Goal: Information Seeking & Learning: Understand process/instructions

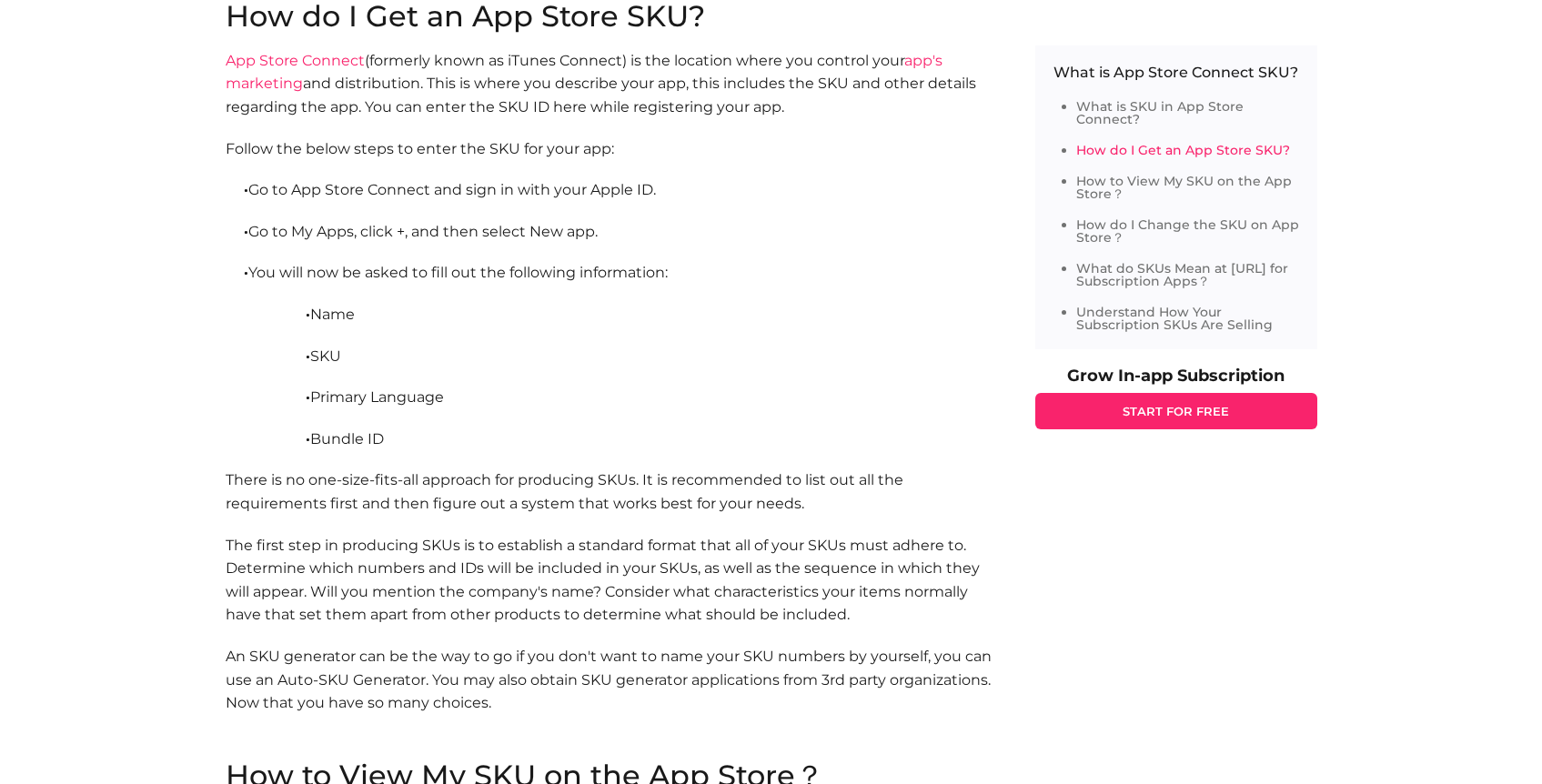
scroll to position [2017, 0]
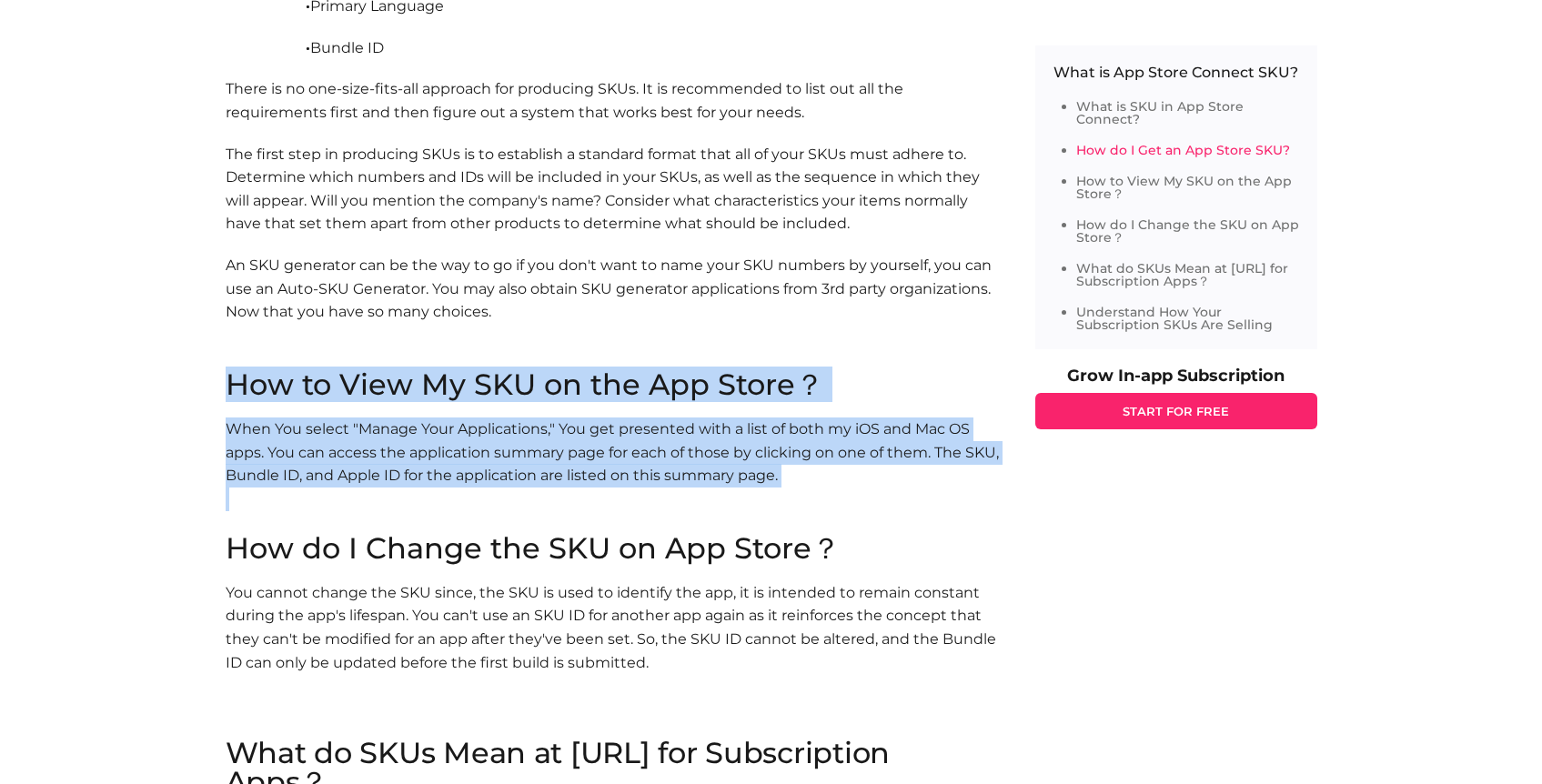
drag, startPoint x: 772, startPoint y: 482, endPoint x: 990, endPoint y: 533, distance: 223.9
click at [985, 532] on section "How to View My SKU on the App Store？ When You select "Manage Your Applications,…" at bounding box center [612, 452] width 773 height 164
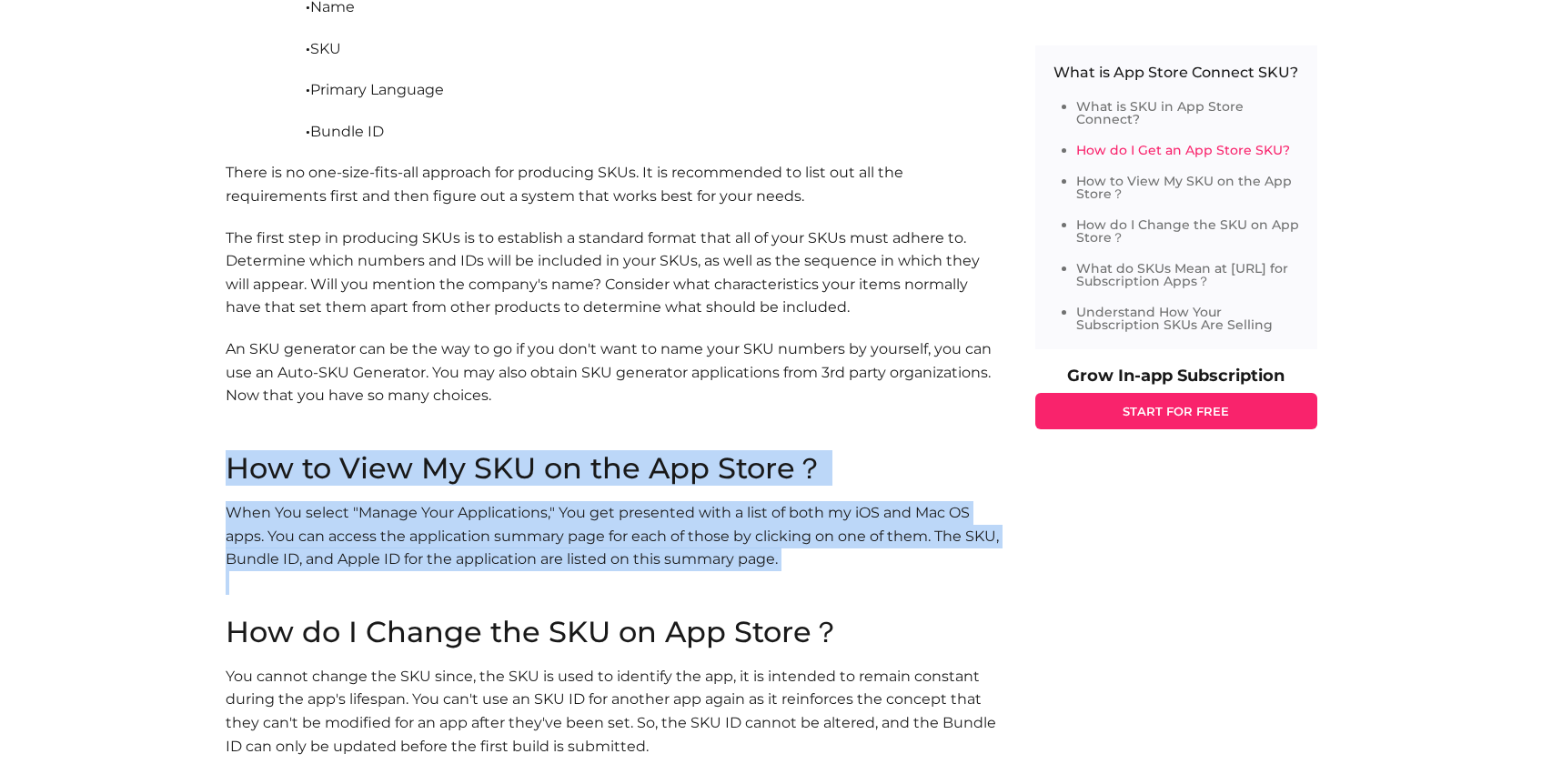
scroll to position [1923, 0]
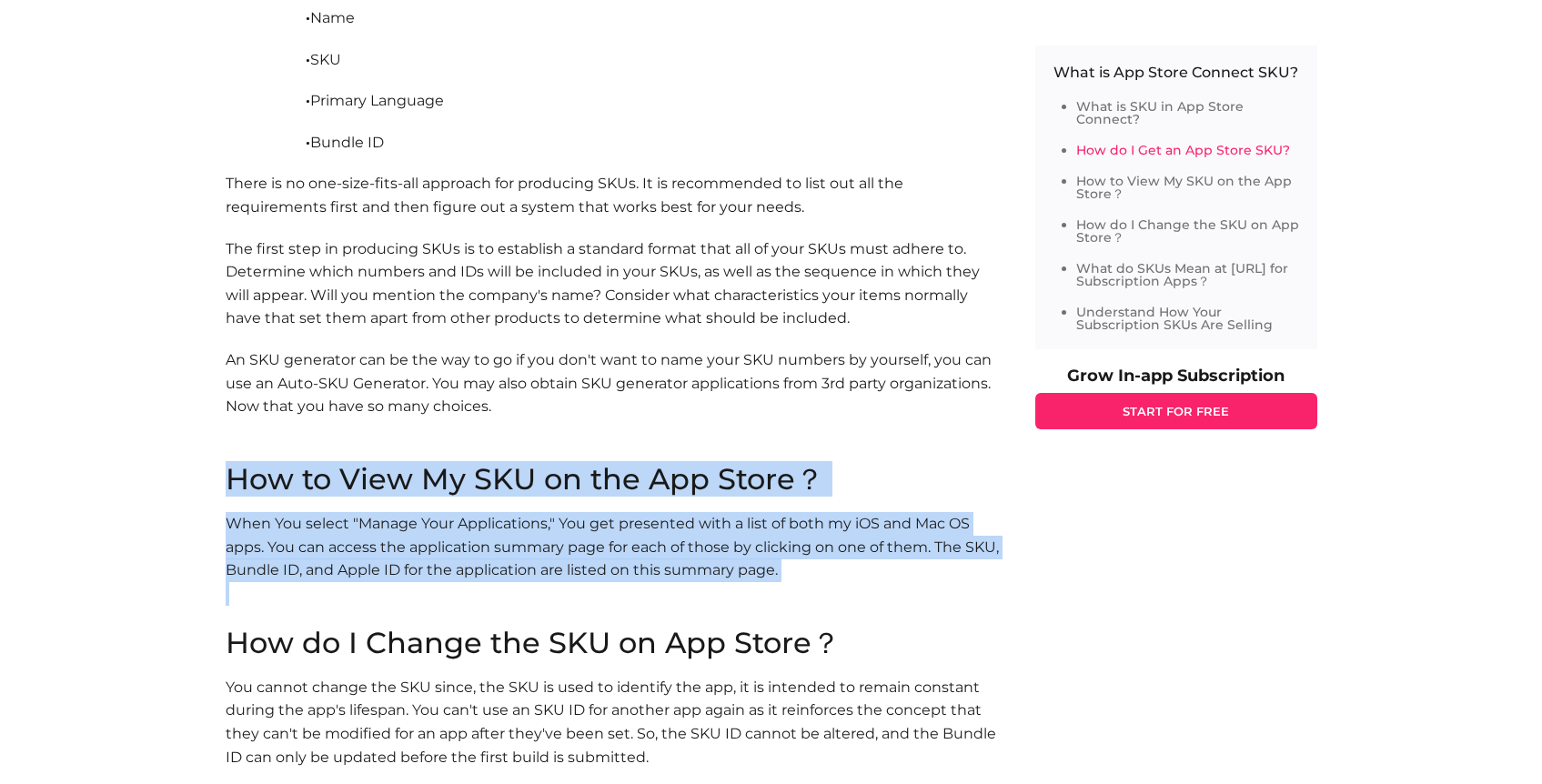
click at [909, 532] on p "When You select "Manage Your Applications," You get presented with a list of bo…" at bounding box center [612, 570] width 773 height 116
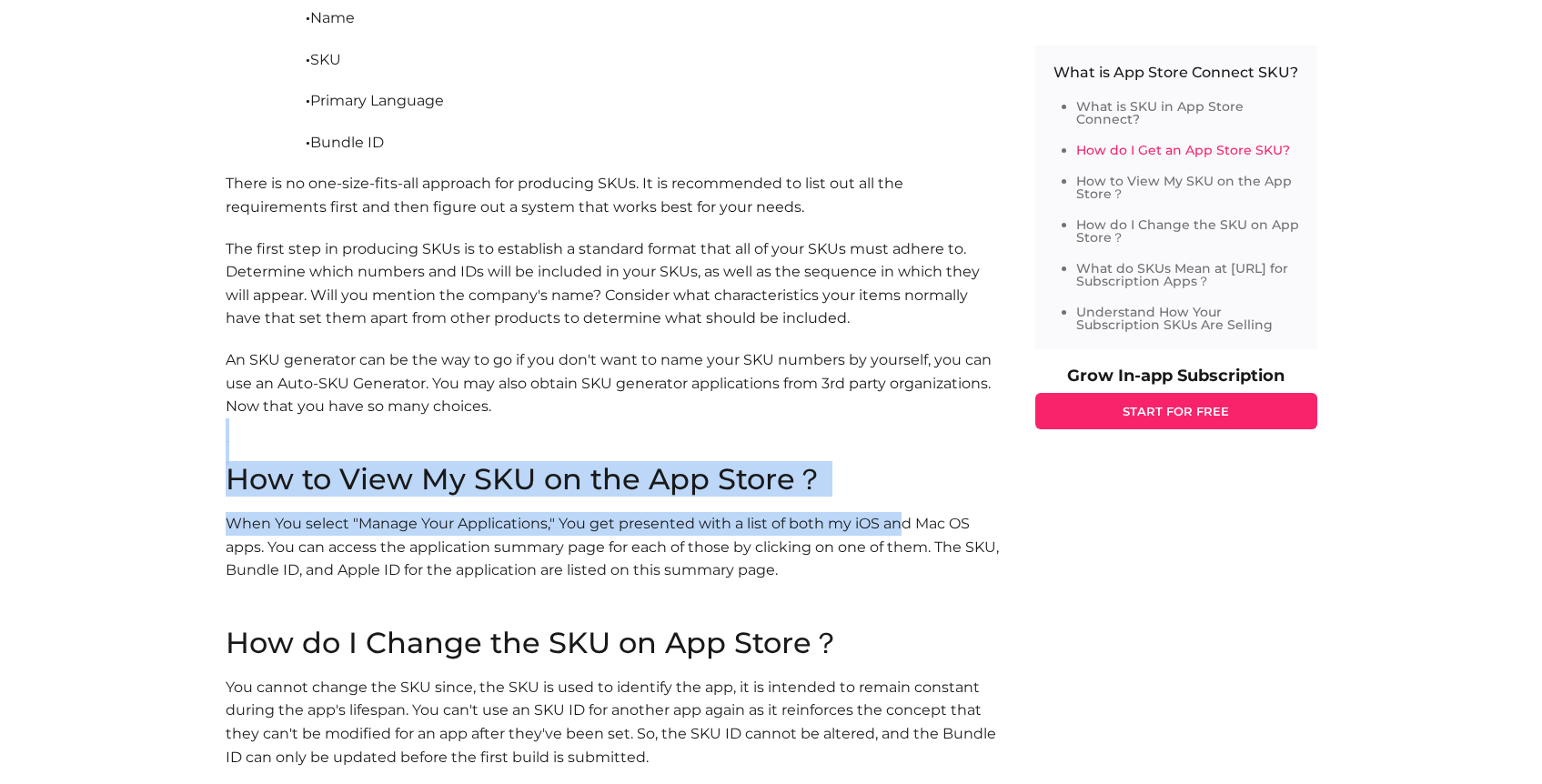
drag, startPoint x: 433, startPoint y: 476, endPoint x: 248, endPoint y: 474, distance: 185.0
click at [273, 442] on div "Keeping careful track of that stock as you expand is critical to the ongoing su…" at bounding box center [612, 467] width 773 height 3000
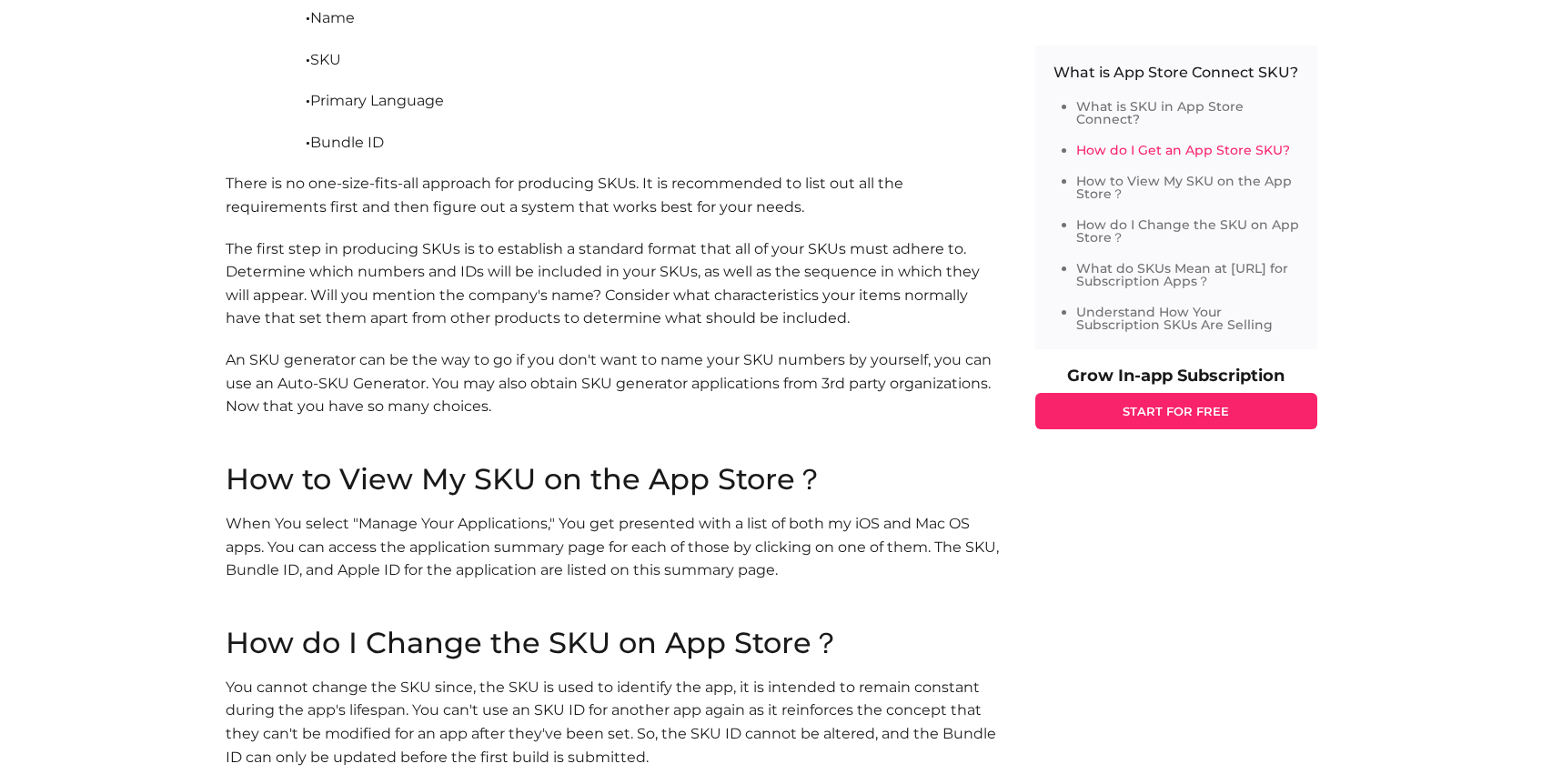
drag, startPoint x: 237, startPoint y: 478, endPoint x: 188, endPoint y: 464, distance: 51.0
click at [237, 478] on h2 "How to View My SKU on the App Store？" at bounding box center [612, 479] width 773 height 29
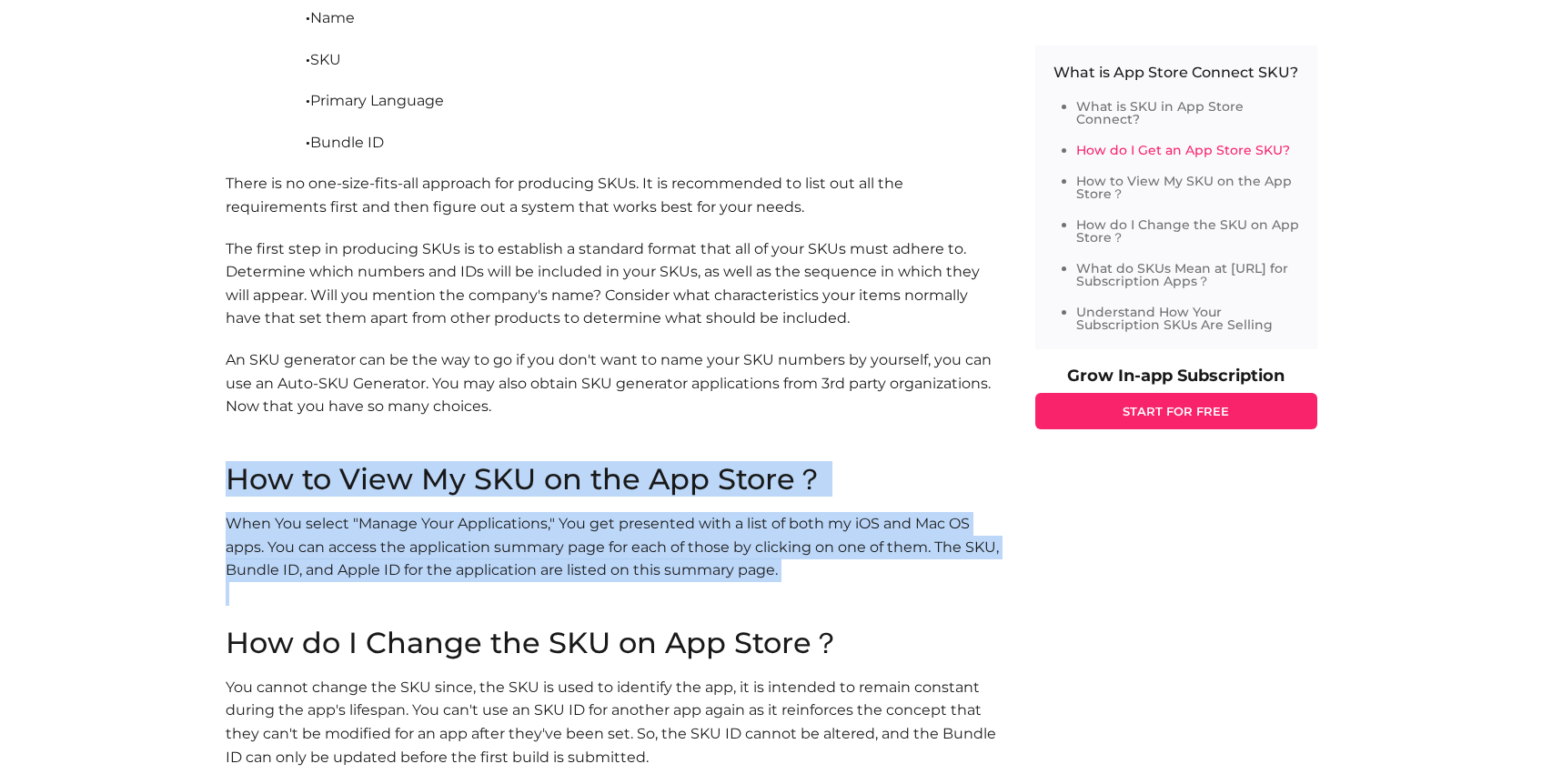
drag, startPoint x: 198, startPoint y: 467, endPoint x: 947, endPoint y: 608, distance: 762.2
click at [945, 609] on div "Home Blog Tech What is App Store Connect SKU? What is App Store Connect SKU? He…" at bounding box center [771, 555] width 1542 height 4734
click at [947, 608] on p "When You select "Manage Your Applications," You get presented with a list of bo…" at bounding box center [612, 570] width 773 height 116
drag, startPoint x: 534, startPoint y: 548, endPoint x: 239, endPoint y: 491, distance: 300.5
click at [242, 493] on section "How to View My SKU on the App Store？ When You select "Manage Your Applications,…" at bounding box center [612, 547] width 773 height 164
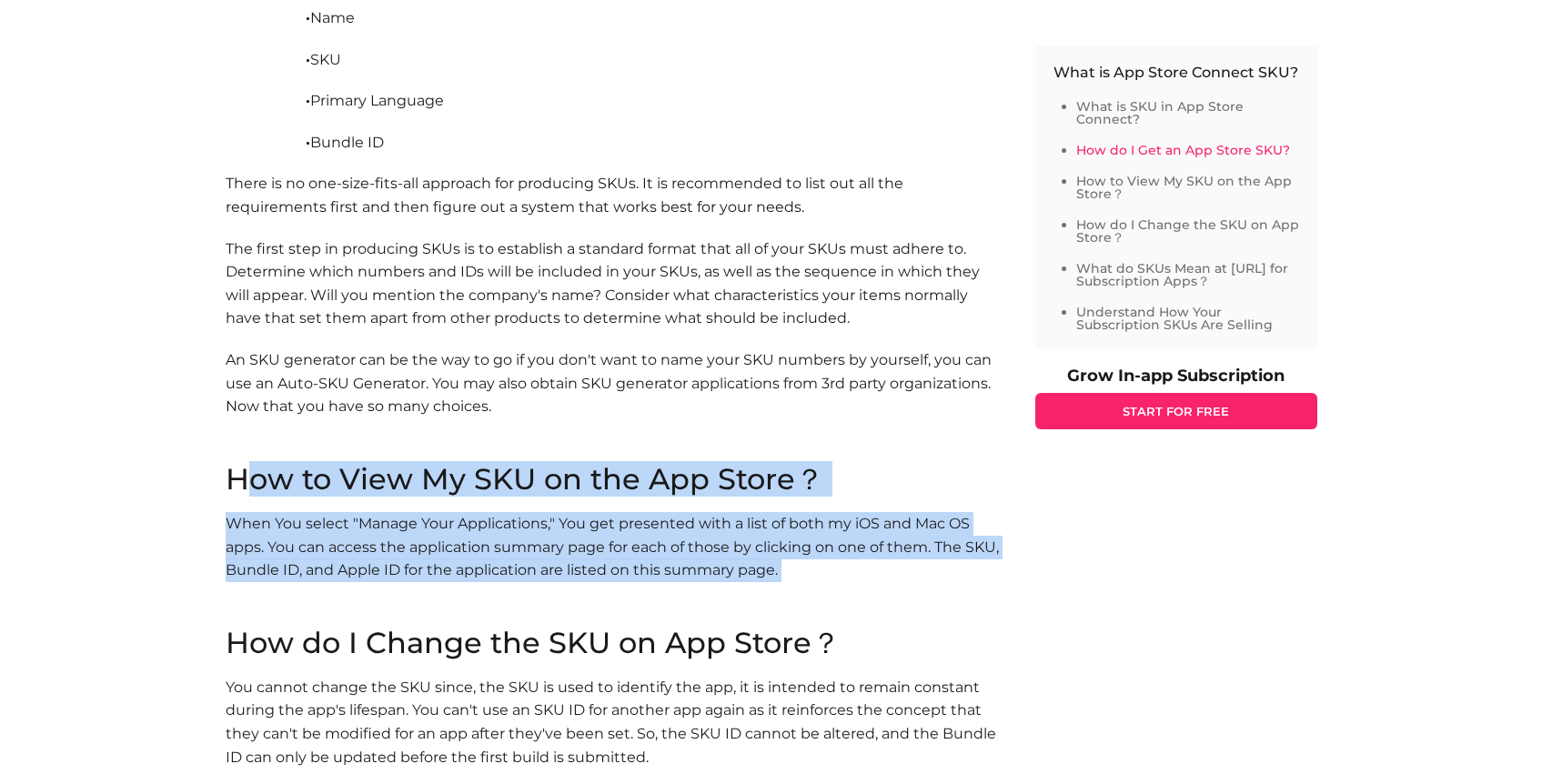
click at [239, 491] on h2 "How to View My SKU on the App Store？" at bounding box center [612, 479] width 773 height 29
drag, startPoint x: 654, startPoint y: 571, endPoint x: 965, endPoint y: 614, distance: 314.0
click at [962, 614] on div "Home Blog Tech What is App Store Connect SKU? What is App Store Connect SKU? He…" at bounding box center [771, 555] width 1542 height 4734
click at [968, 612] on p "When You select "Manage Your Applications," You get presented with a list of bo…" at bounding box center [612, 570] width 773 height 116
drag, startPoint x: 780, startPoint y: 569, endPoint x: 257, endPoint y: 490, distance: 528.9
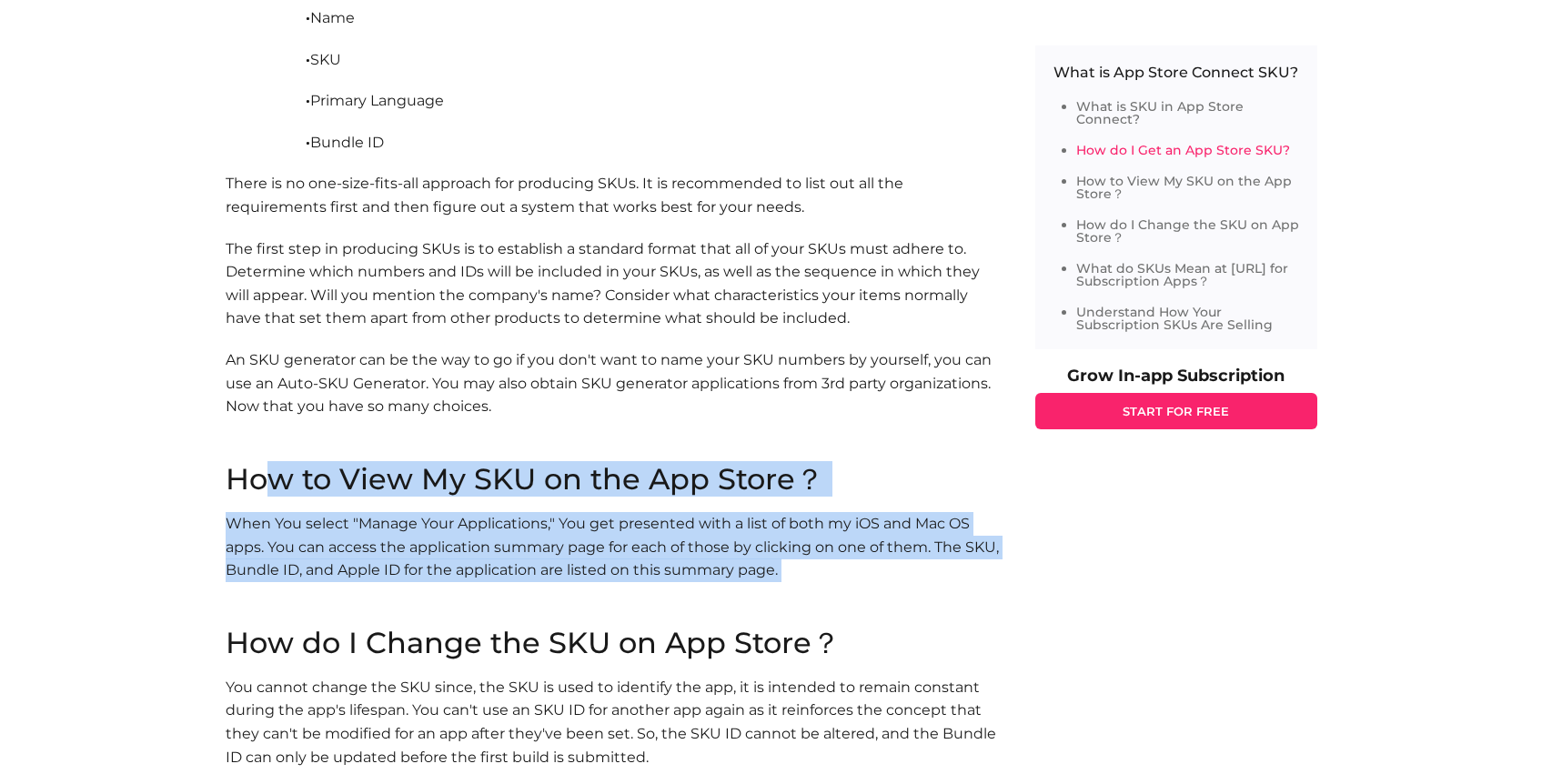
click at [257, 490] on section "How to View My SKU on the App Store？ When You select "Manage Your Applications,…" at bounding box center [612, 547] width 773 height 164
click at [257, 490] on h2 "How to View My SKU on the App Store？" at bounding box center [612, 479] width 773 height 29
drag, startPoint x: 614, startPoint y: 563, endPoint x: 996, endPoint y: 589, distance: 382.9
click at [992, 590] on div "Home Blog Tech What is App Store Connect SKU? What is App Store Connect SKU? He…" at bounding box center [771, 555] width 1542 height 4734
click at [996, 589] on p "When You select "Manage Your Applications," You get presented with a list of bo…" at bounding box center [612, 570] width 773 height 116
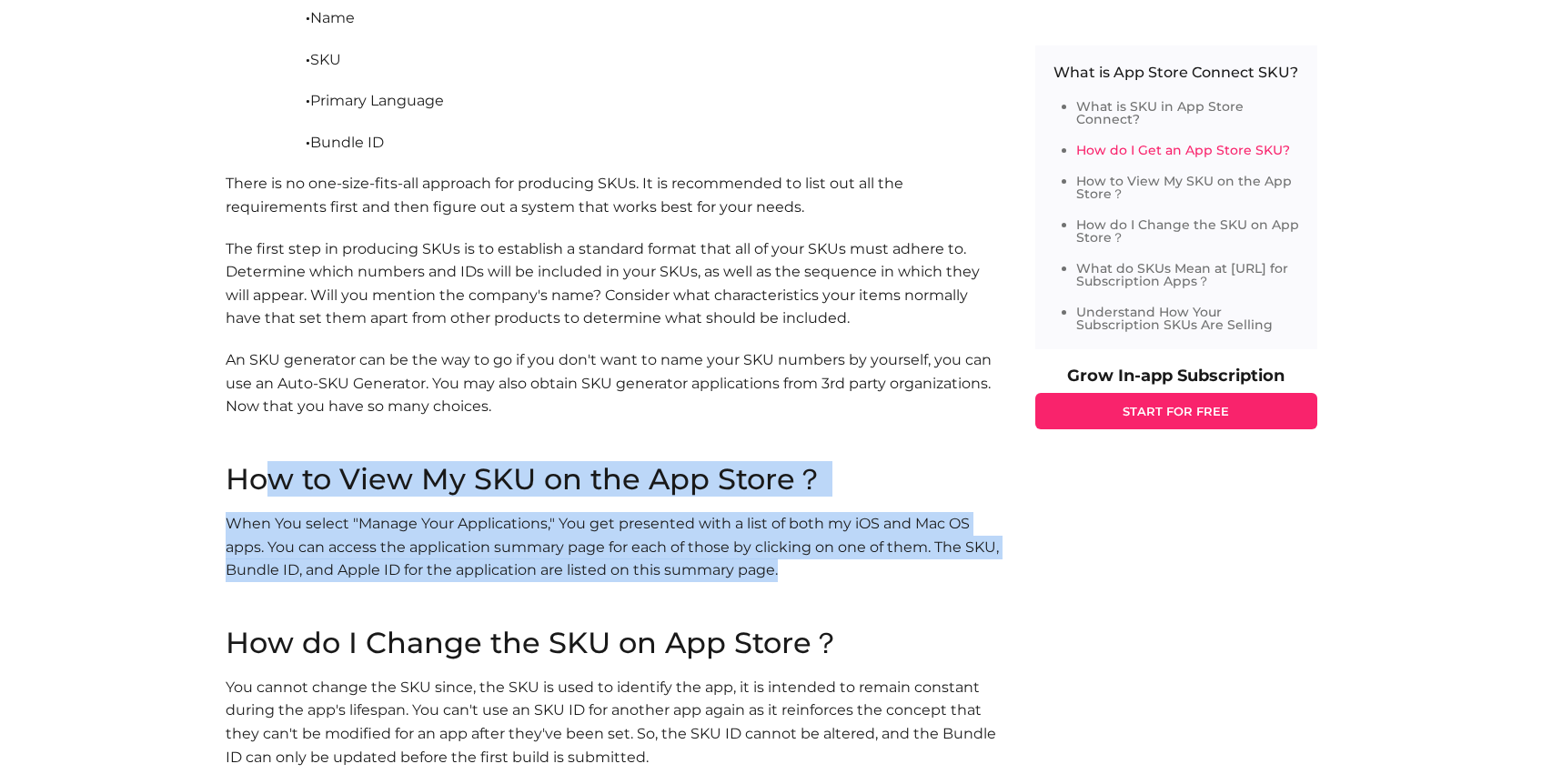
drag, startPoint x: 917, startPoint y: 575, endPoint x: 264, endPoint y: 472, distance: 661.1
click at [264, 472] on section "How to View My SKU on the App Store？ When You select "Manage Your Applications,…" at bounding box center [612, 547] width 773 height 164
click at [264, 472] on h2 "How to View My SKU on the App Store？" at bounding box center [612, 479] width 773 height 29
drag, startPoint x: 178, startPoint y: 470, endPoint x: 930, endPoint y: 580, distance: 760.0
click at [924, 580] on div "Home Blog Tech What is App Store Connect SKU? What is App Store Connect SKU? He…" at bounding box center [771, 555] width 1542 height 4734
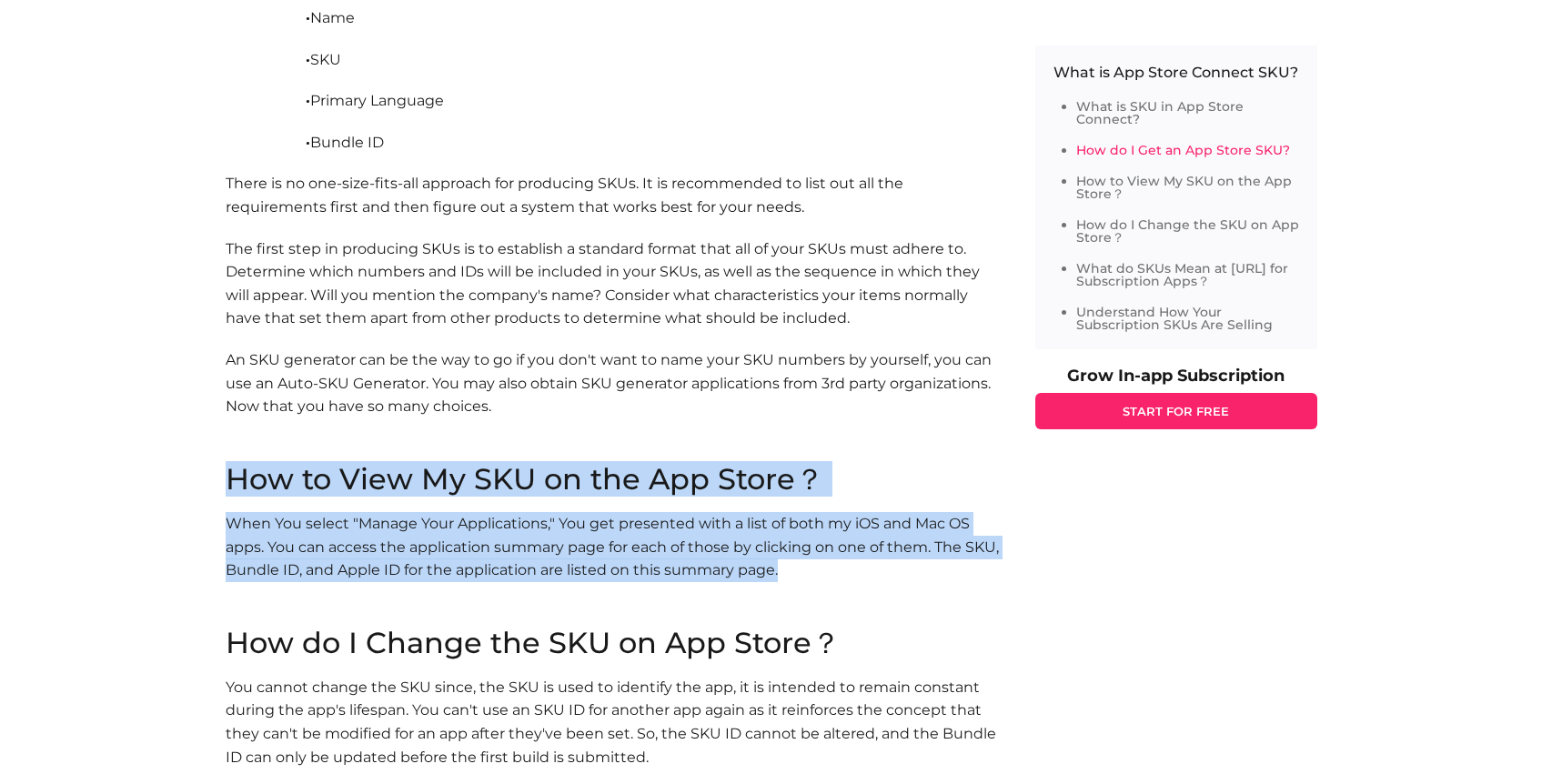
click at [930, 580] on p "When You select "Manage Your Applications," You get presented with a list of bo…" at bounding box center [612, 570] width 773 height 116
drag, startPoint x: 912, startPoint y: 578, endPoint x: 236, endPoint y: 457, distance: 686.7
click at [299, 474] on section "How to View My SKU on the App Store？ When You select "Manage Your Applications,…" at bounding box center [612, 547] width 773 height 164
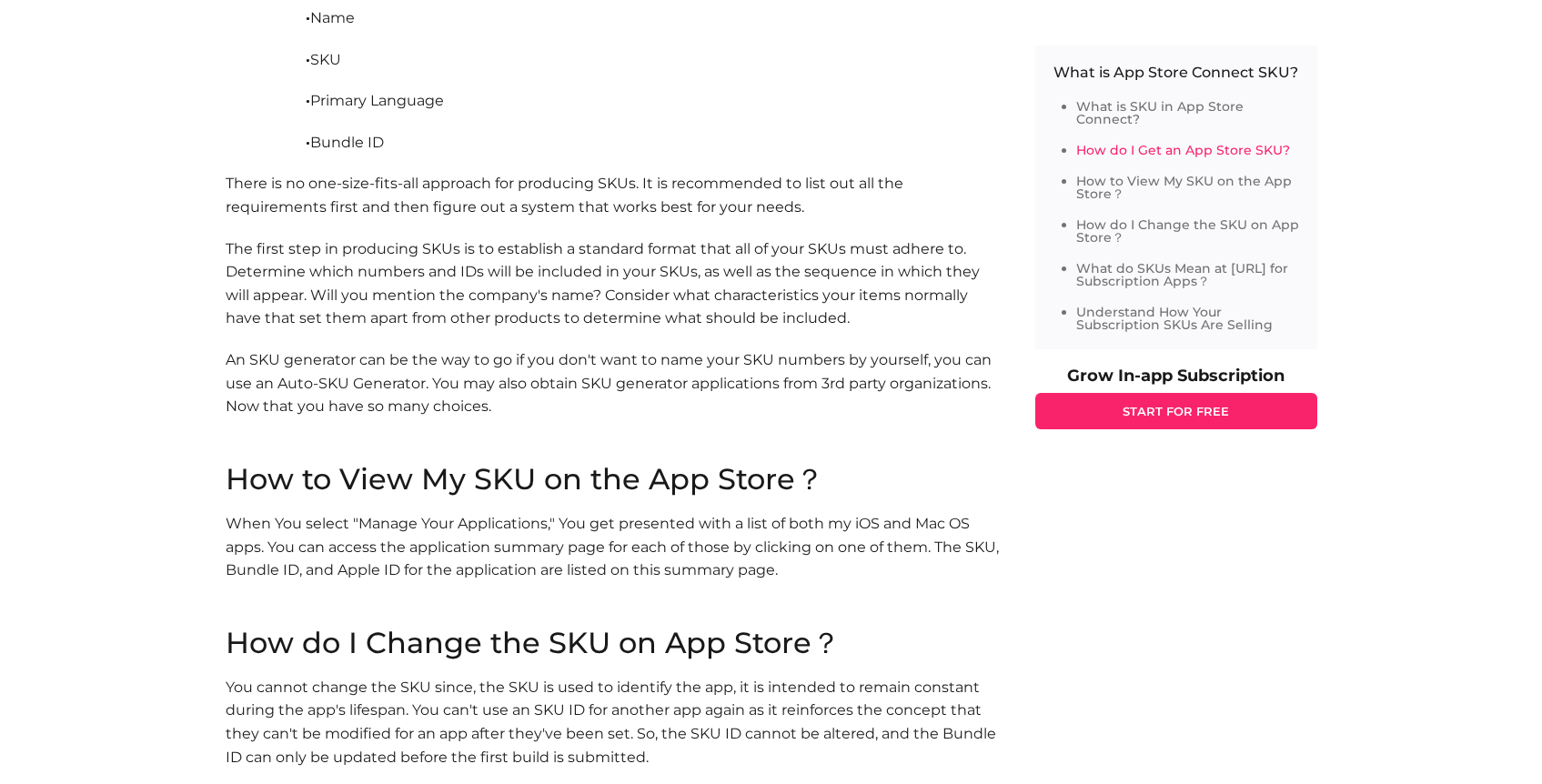
click at [236, 457] on p "An SKU generator can be the way to go if you don't want to name your SKU number…" at bounding box center [612, 407] width 773 height 116
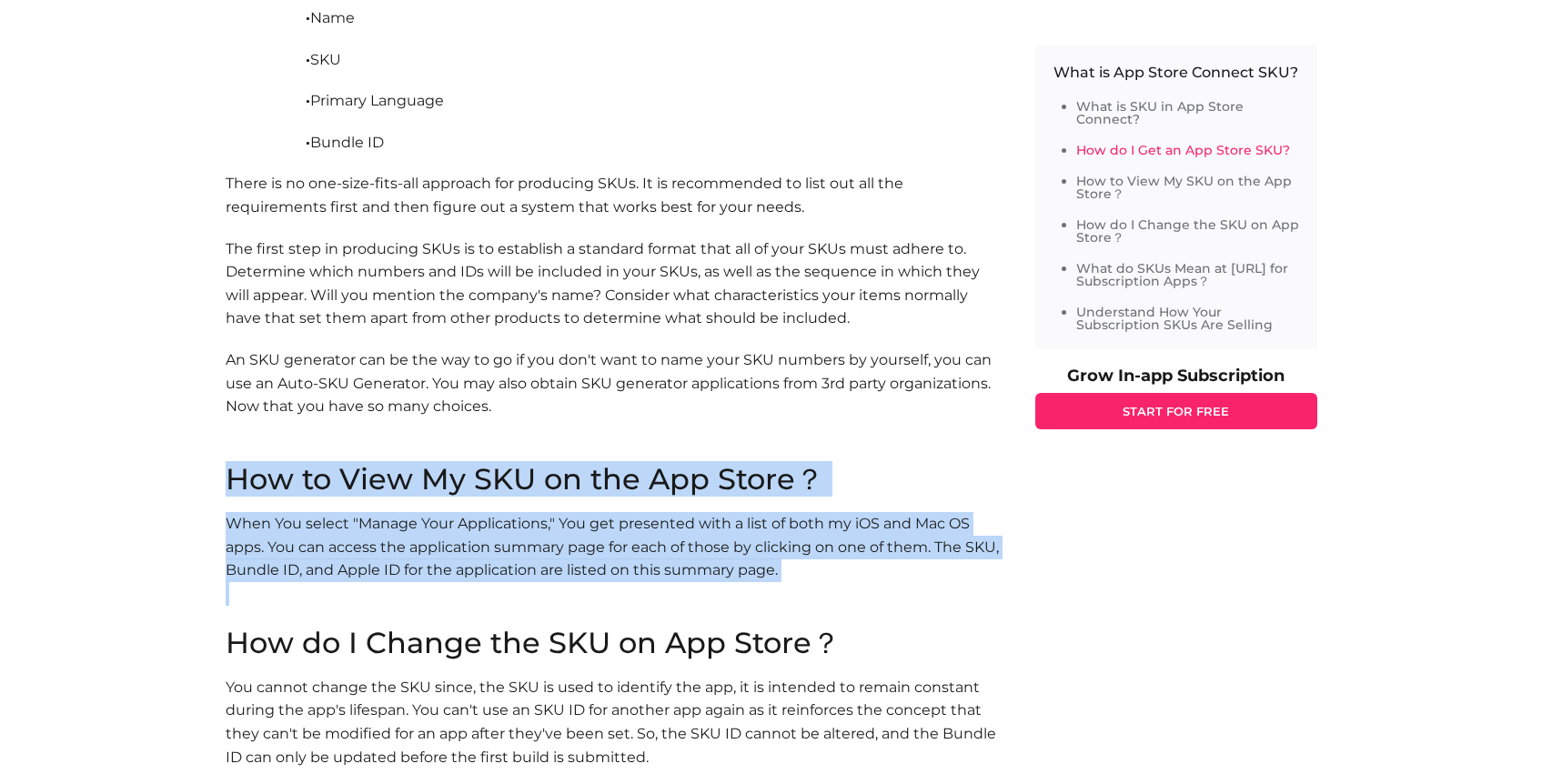
drag, startPoint x: 238, startPoint y: 501, endPoint x: 952, endPoint y: 611, distance: 722.4
click at [952, 611] on div "Home Blog Tech What is App Store Connect SKU? What is App Store Connect SKU? He…" at bounding box center [771, 555] width 1542 height 4734
click at [952, 610] on p "When You select "Manage Your Applications," You get presented with a list of bo…" at bounding box center [612, 570] width 773 height 116
drag, startPoint x: 834, startPoint y: 587, endPoint x: -58, endPoint y: 448, distance: 902.8
click at [0, 448] on html "Product Pricing Documentation Blog Login Start Free Trial Home Blog Tech What i…" at bounding box center [771, 670] width 1542 height 5186
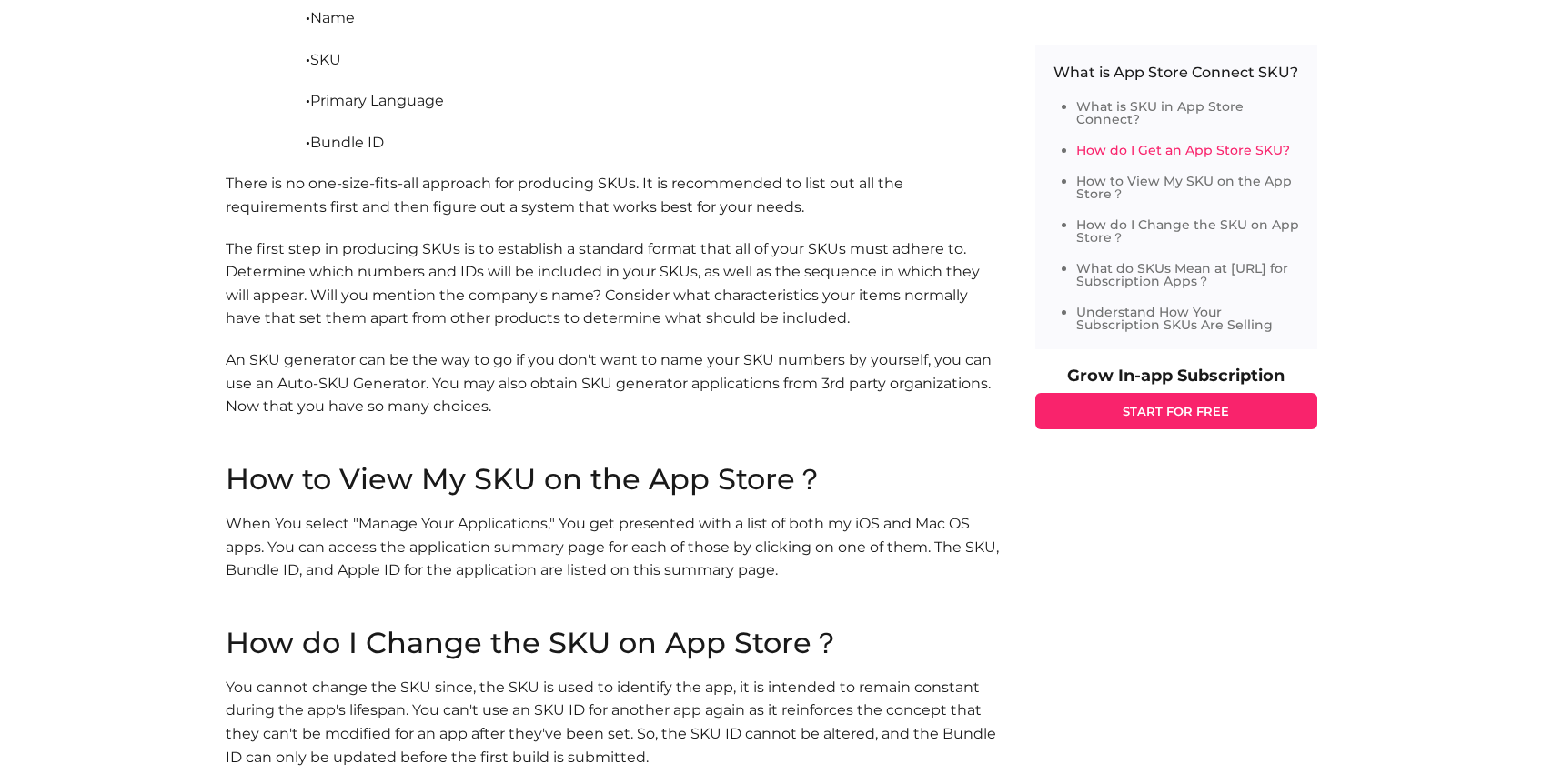
click at [152, 477] on div "Home Blog Tech What is App Store Connect SKU? What is App Store Connect SKU? He…" at bounding box center [771, 555] width 1542 height 4734
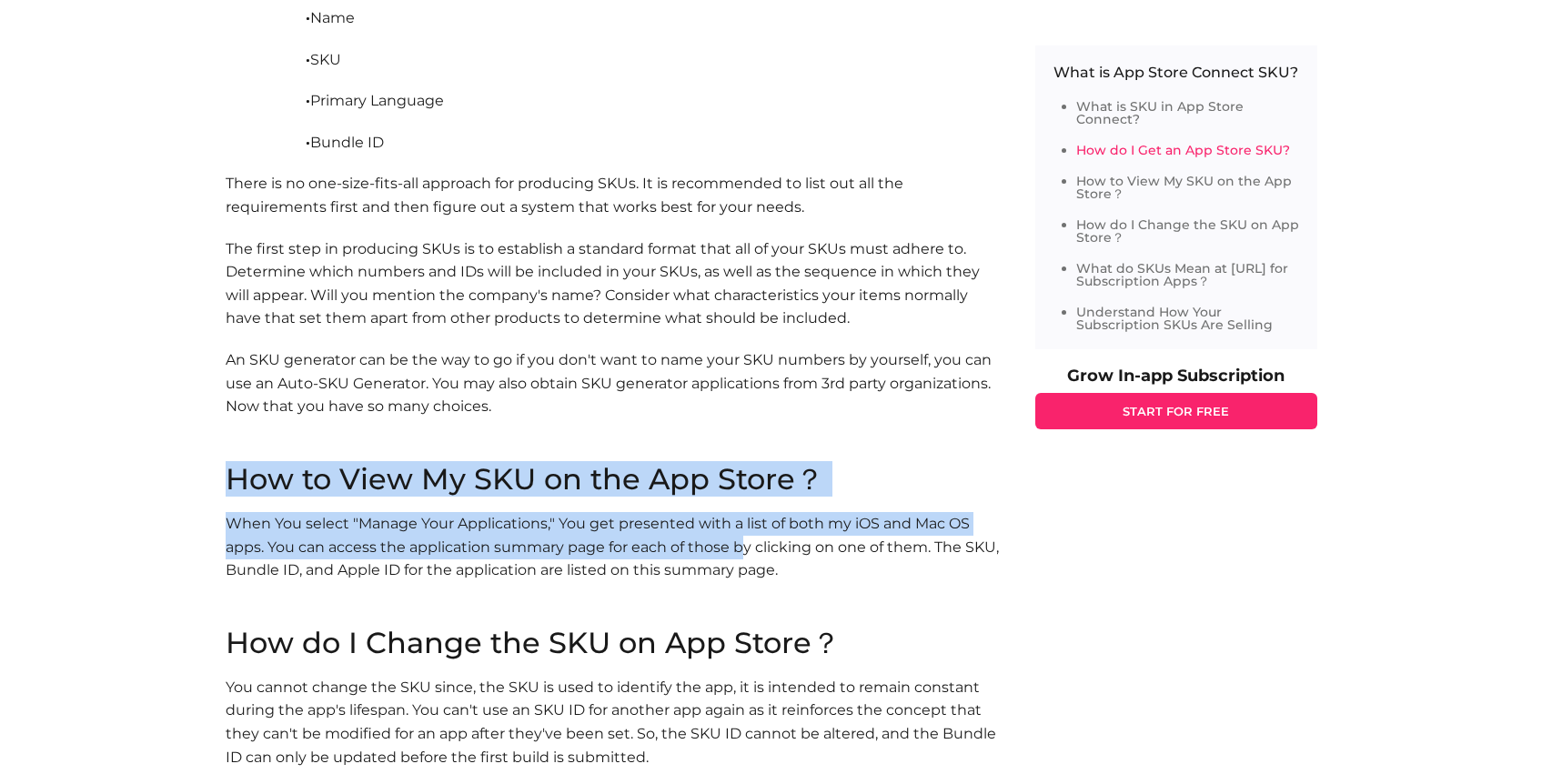
drag, startPoint x: 152, startPoint y: 477, endPoint x: 759, endPoint y: 543, distance: 610.6
click at [746, 543] on div "Home Blog Tech What is App Store Connect SKU? What is App Store Connect SKU? He…" at bounding box center [771, 555] width 1542 height 4734
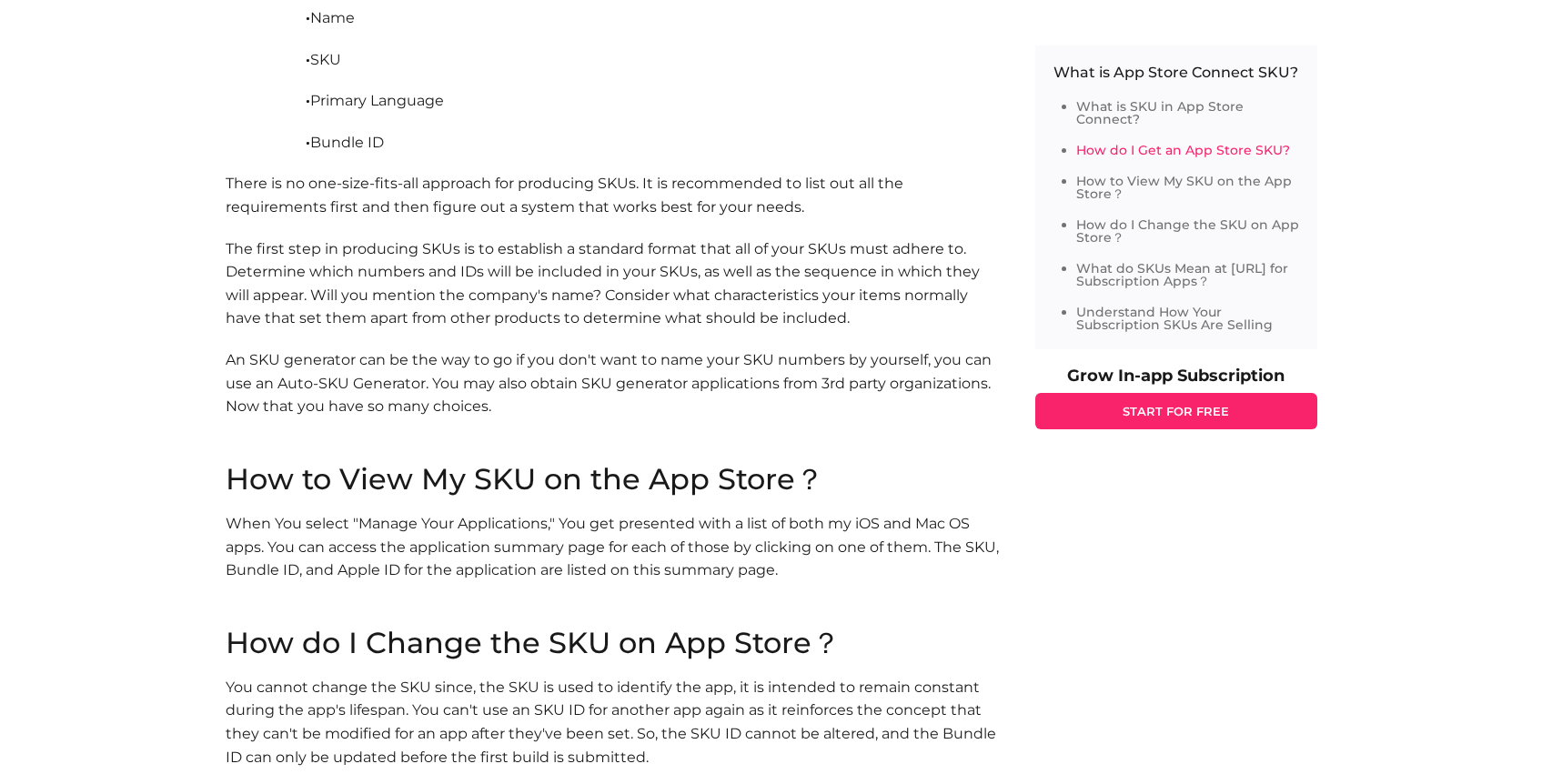
click at [770, 545] on p "When You select "Manage Your Applications," You get presented with a list of bo…" at bounding box center [612, 570] width 773 height 116
click at [453, 303] on p "The first step in producing SKUs is to establish a standard format that all of …" at bounding box center [612, 284] width 773 height 93
